Goal: Task Accomplishment & Management: Use online tool/utility

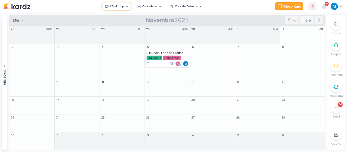
click at [127, 8] on button "LDI Group" at bounding box center [116, 6] width 30 height 8
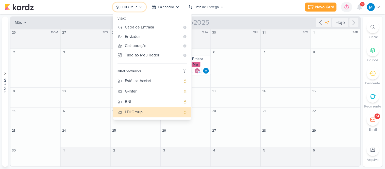
scroll to position [30, 0]
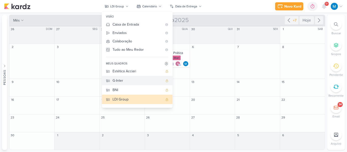
click at [126, 82] on div "G-Inter" at bounding box center [137, 80] width 50 height 5
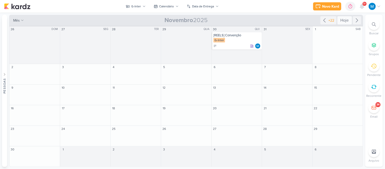
click at [346, 21] on div "Hoje" at bounding box center [344, 20] width 14 height 8
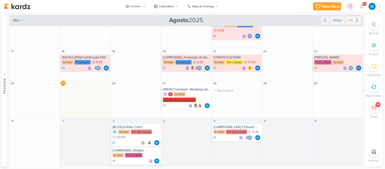
scroll to position [51, 0]
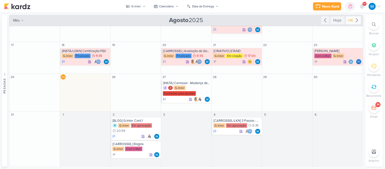
click at [346, 19] on icon at bounding box center [357, 20] width 6 height 6
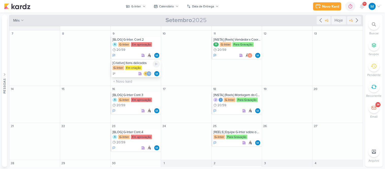
click at [148, 65] on div "G-Inter Em criação" at bounding box center [135, 67] width 47 height 5
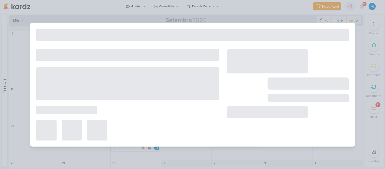
type input "[Criativo] Itens delicados"
type input "9 de setembro de 2025 às 23:59"
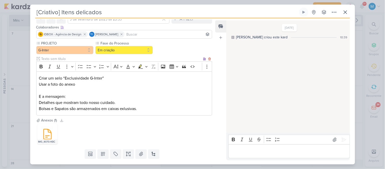
scroll to position [39, 0]
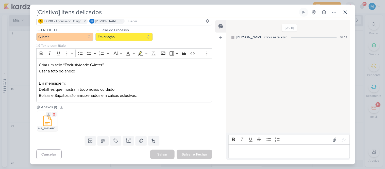
click at [53, 121] on icon at bounding box center [47, 121] width 12 height 12
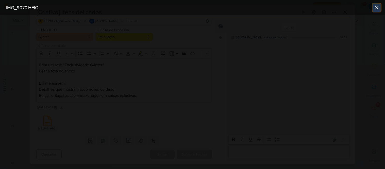
click at [346, 8] on icon at bounding box center [377, 8] width 6 height 6
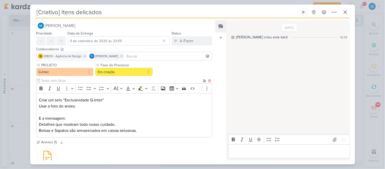
scroll to position [0, 0]
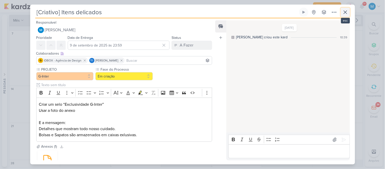
click at [346, 14] on icon at bounding box center [345, 12] width 6 height 6
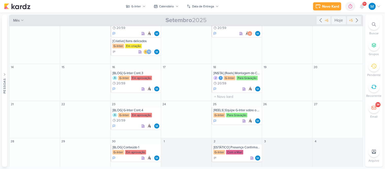
scroll to position [76, 0]
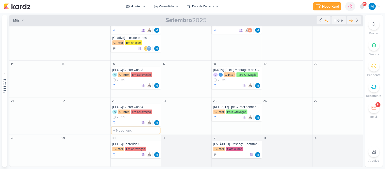
click at [118, 130] on input "text" at bounding box center [136, 130] width 48 height 6
type input "[REELS] Bens Preciosos"
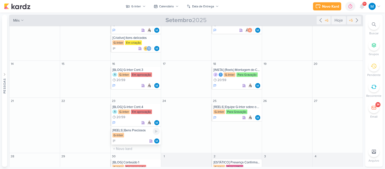
click at [132, 131] on div "[REELS] Bens Preciosos" at bounding box center [135, 130] width 47 height 4
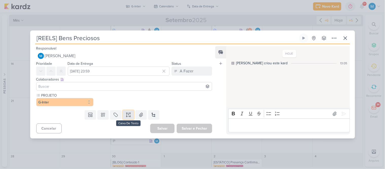
click at [128, 115] on icon at bounding box center [128, 114] width 5 height 5
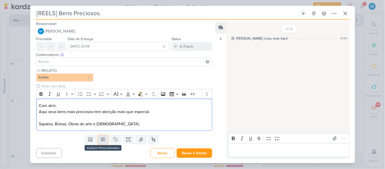
click at [104, 136] on button at bounding box center [102, 139] width 11 height 9
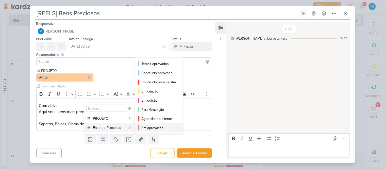
click at [156, 126] on div "Em aprovação" at bounding box center [159, 127] width 36 height 5
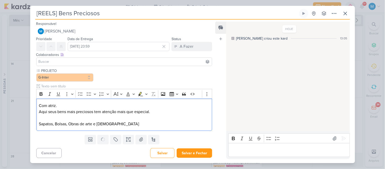
click at [156, 126] on p "Sapatos, Bolsas, Obras de arte e [DEMOGRAPHIC_DATA]" at bounding box center [124, 124] width 170 height 6
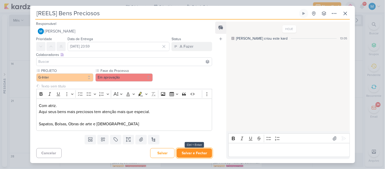
click at [196, 151] on button "Salvar e Fechar" at bounding box center [195, 152] width 36 height 9
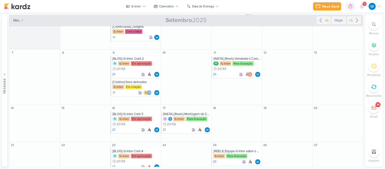
scroll to position [0, 0]
